Goal: Task Accomplishment & Management: Manage account settings

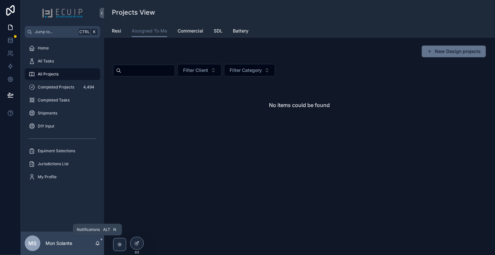
click at [98, 245] on icon "scrollable content" at bounding box center [97, 244] width 1 height 1
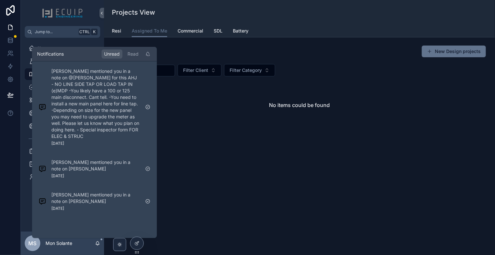
click at [97, 244] on icon "scrollable content" at bounding box center [97, 244] width 1 height 1
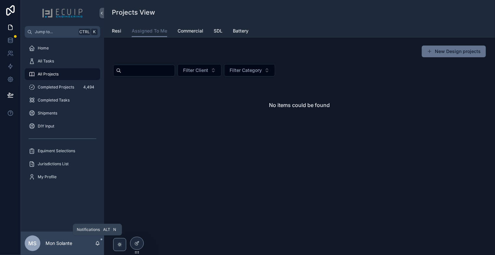
click at [96, 242] on icon "scrollable content" at bounding box center [97, 243] width 5 height 5
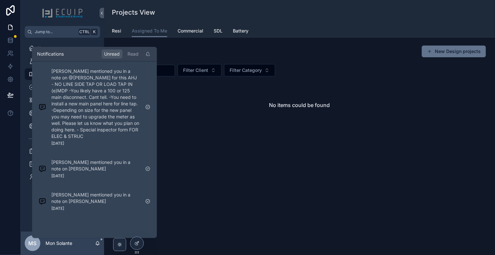
click at [195, 205] on div "Projects View Assigned To Me Resi Assigned To Me Commercial SDL Battery New Des…" at bounding box center [299, 127] width 391 height 255
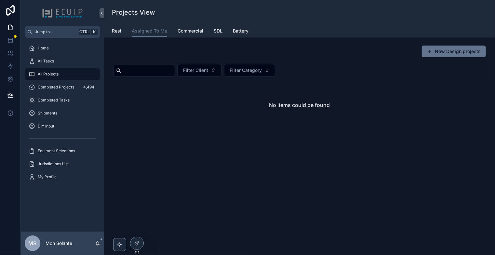
click at [98, 239] on div "MS [PERSON_NAME]" at bounding box center [62, 243] width 83 height 23
click at [99, 240] on div "MS [PERSON_NAME]" at bounding box center [62, 243] width 83 height 23
click at [98, 244] on icon "scrollable content" at bounding box center [97, 243] width 5 height 5
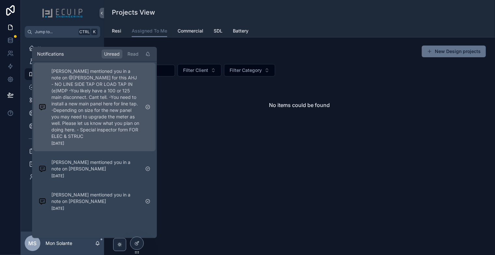
click at [119, 129] on p "[PERSON_NAME] mentioned you in a note on @[PERSON_NAME] for this AHJ - NO LINE …" at bounding box center [95, 104] width 88 height 72
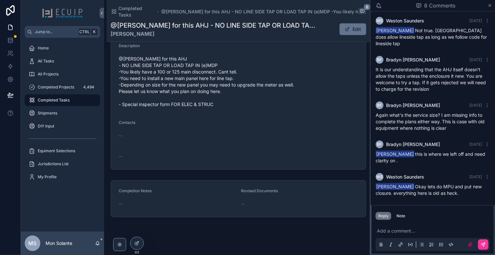
scroll to position [70, 0]
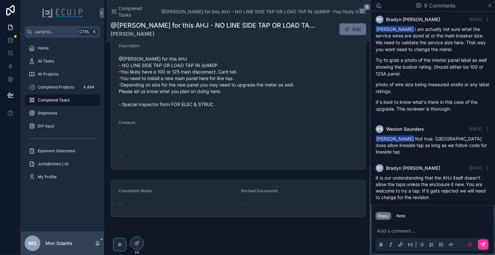
click at [490, 8] on icon "scrollable content" at bounding box center [489, 5] width 5 height 5
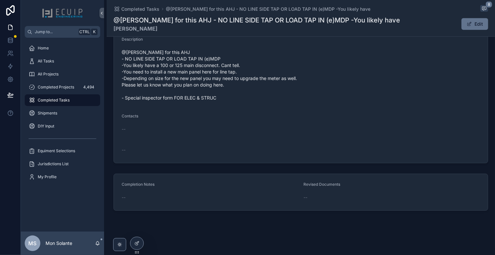
scroll to position [265, 0]
click at [56, 76] on span "All Projects" at bounding box center [48, 74] width 21 height 5
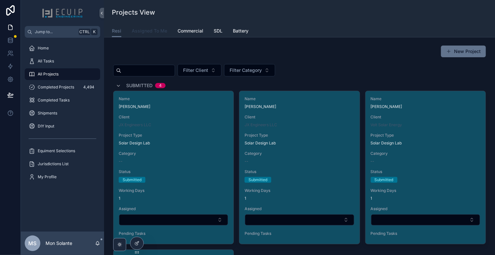
click at [160, 32] on span "Assigned To Me" at bounding box center [149, 31] width 35 height 7
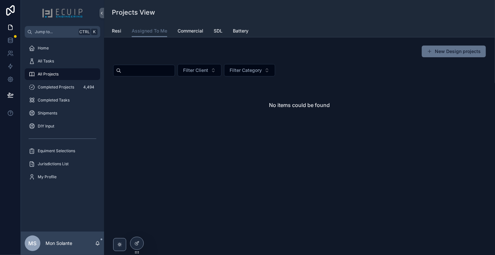
drag, startPoint x: 114, startPoint y: 33, endPoint x: 124, endPoint y: 32, distance: 9.1
click at [115, 33] on span "Resi" at bounding box center [116, 31] width 9 height 7
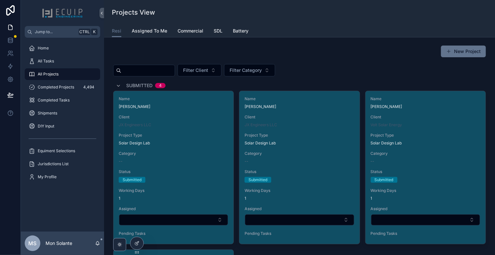
click at [123, 33] on div "Resi Assigned To Me Commercial SDL Battery" at bounding box center [299, 31] width 375 height 12
click at [150, 31] on span "Assigned To Me" at bounding box center [149, 31] width 35 height 7
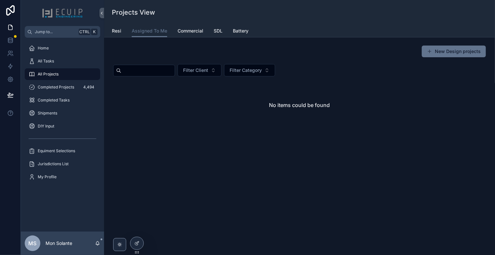
click at [190, 111] on div "No items could be found" at bounding box center [299, 104] width 373 height 49
